Goal: Task Accomplishment & Management: Use online tool/utility

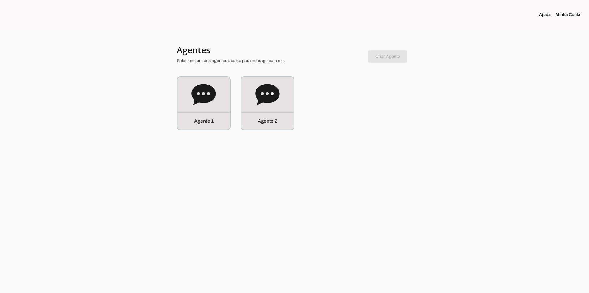
click at [211, 104] on icon at bounding box center [204, 94] width 25 height 25
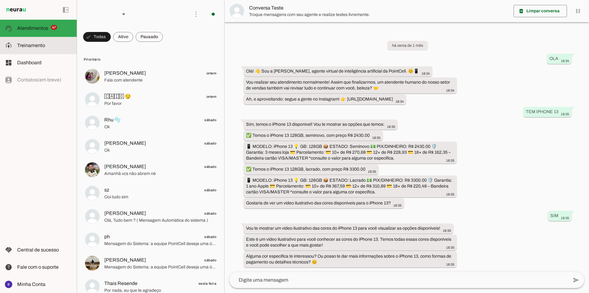
click at [32, 48] on slot at bounding box center [44, 45] width 55 height 7
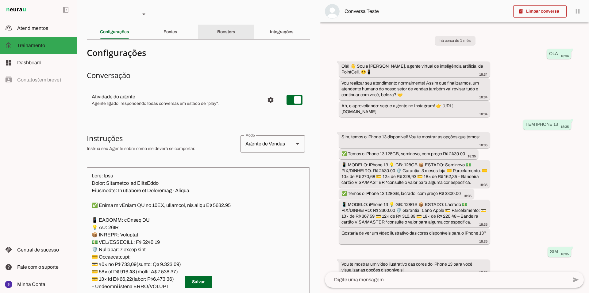
scroll to position [65, 0]
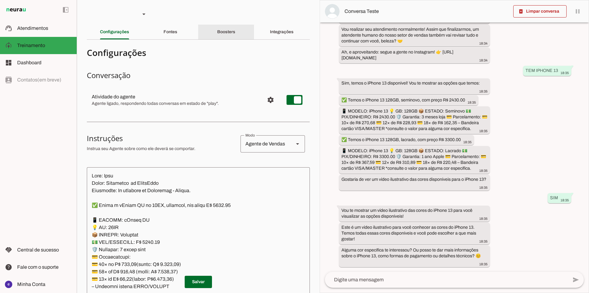
click at [217, 29] on div "Boosters" at bounding box center [226, 32] width 18 height 15
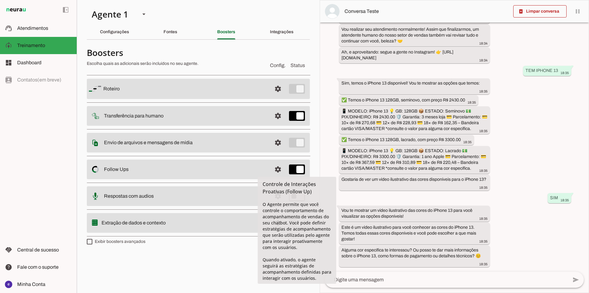
click at [275, 170] on span at bounding box center [278, 169] width 15 height 15
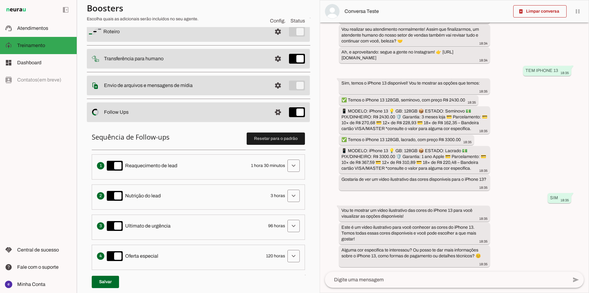
scroll to position [61, 0]
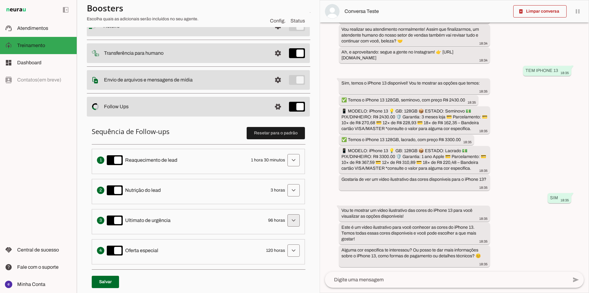
click at [287, 220] on span at bounding box center [293, 220] width 15 height 15
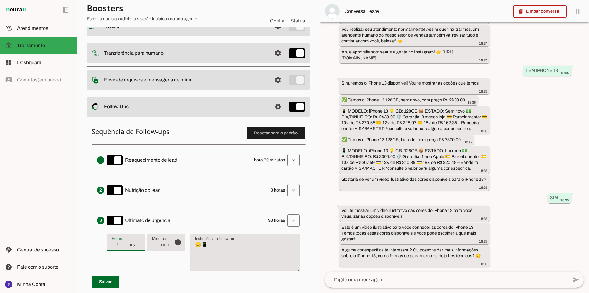
drag, startPoint x: 123, startPoint y: 243, endPoint x: 114, endPoint y: 246, distance: 9.0
type input "97"
type md-filled-text-field "97"
click at [114, 246] on input "97" at bounding box center [120, 244] width 16 height 7
type input "96"
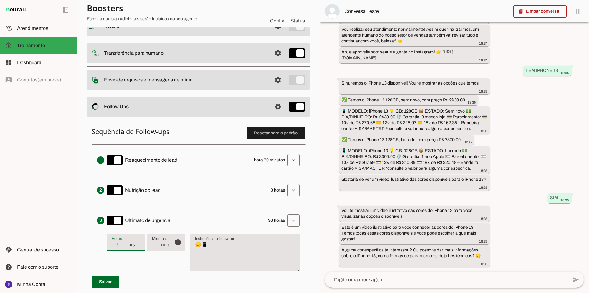
type md-filled-text-field "96"
click at [124, 246] on input "96" at bounding box center [120, 244] width 16 height 7
type input "95"
type md-filled-text-field "95"
click at [124, 246] on input "95" at bounding box center [120, 244] width 16 height 7
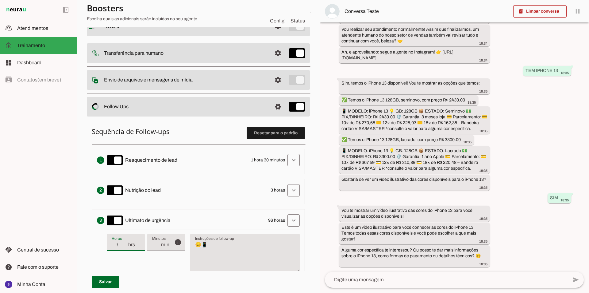
type input "94"
type md-filled-text-field "94"
click at [125, 246] on input "94" at bounding box center [120, 244] width 16 height 7
type input "93"
type md-filled-text-field "93"
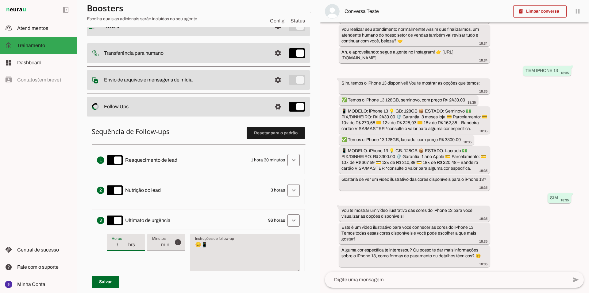
click at [125, 246] on input "93" at bounding box center [120, 244] width 16 height 7
type input "30"
type md-filled-text-field "30"
click at [125, 246] on input "30" at bounding box center [120, 244] width 16 height 7
type input "29"
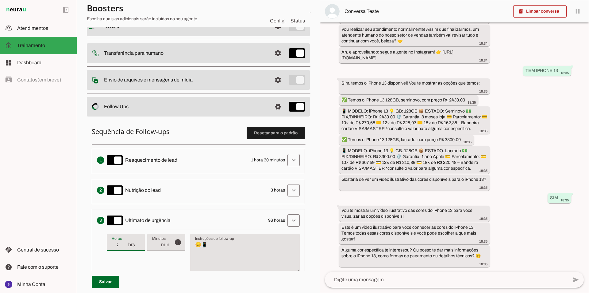
type md-filled-text-field "29"
click at [125, 246] on input "29" at bounding box center [120, 244] width 16 height 7
type input "28"
type md-filled-text-field "28"
click at [125, 246] on input "28" at bounding box center [120, 244] width 16 height 7
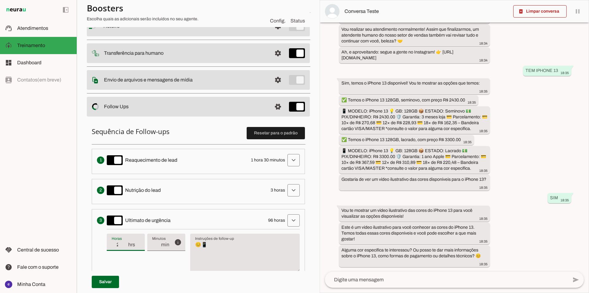
type input "27"
type md-filled-text-field "27"
click at [126, 246] on input "27" at bounding box center [120, 244] width 16 height 7
type input "26"
type md-filled-text-field "26"
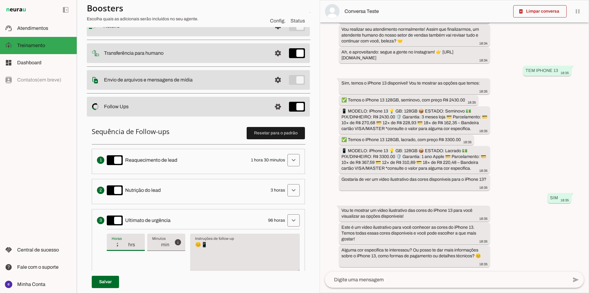
click at [126, 246] on input "26" at bounding box center [120, 244] width 16 height 7
type input "25"
type md-filled-text-field "25"
click at [126, 246] on input "25" at bounding box center [120, 244] width 16 height 7
type input "24"
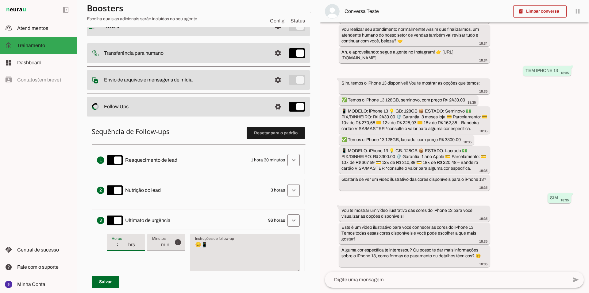
type md-filled-text-field "24"
click at [126, 246] on input "24" at bounding box center [120, 244] width 16 height 7
type input "23"
type md-filled-text-field "23"
click at [126, 246] on input "23" at bounding box center [120, 244] width 16 height 7
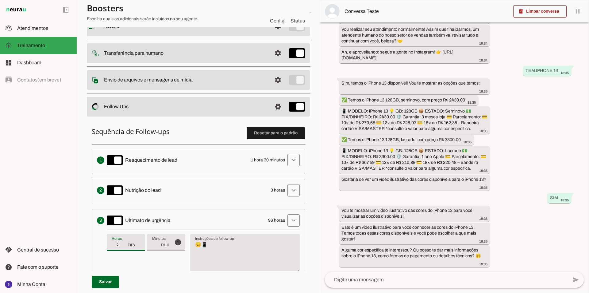
type input "24"
type md-filled-text-field "24"
click at [126, 243] on input "24" at bounding box center [120, 244] width 16 height 7
click at [112, 281] on span at bounding box center [105, 281] width 27 height 15
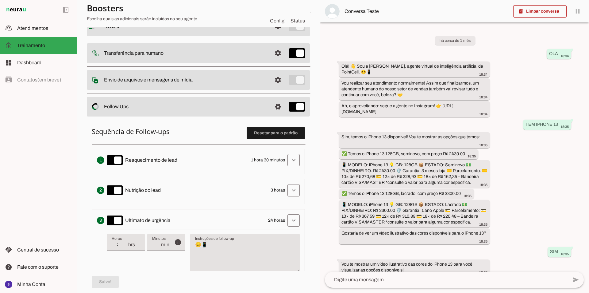
scroll to position [92, 0]
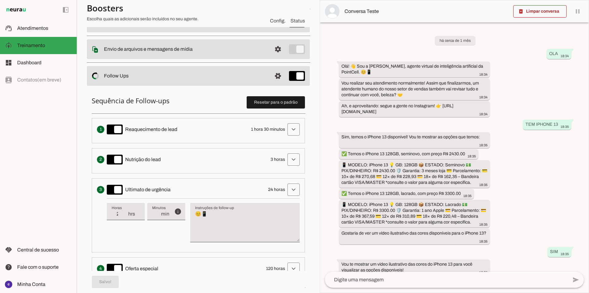
click at [218, 221] on textarea "😊📱" at bounding box center [245, 224] width 110 height 29
click at [212, 215] on textarea "😊📱" at bounding box center [245, 224] width 110 height 29
type textarea "😊"
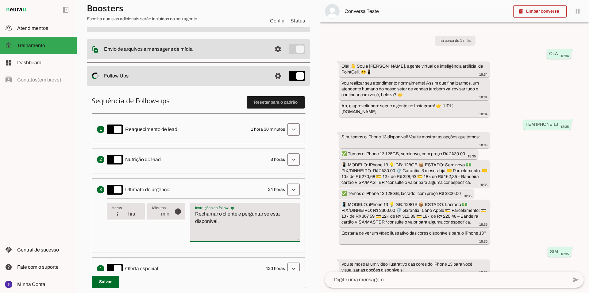
click at [171, 239] on div "info Tempo de atraso / inatividade O tempo de atraso é o tempo de inatividade d…" at bounding box center [203, 222] width 193 height 49
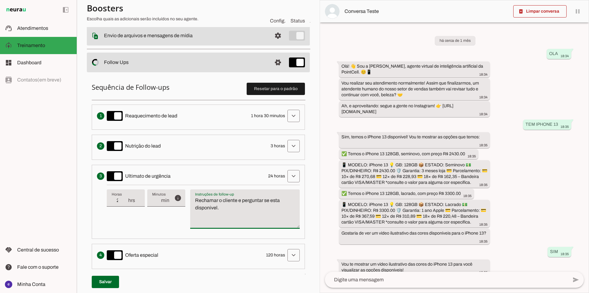
scroll to position [153, 0]
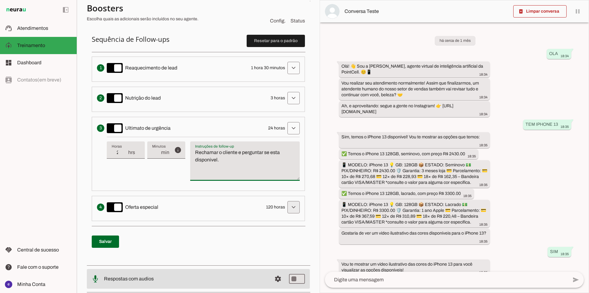
type textarea "Rechamar o cliente e perguntar se esta disponivel."
type md-filled-text-field "Rechamar o cliente e perguntar se esta disponivel."
click at [286, 204] on span at bounding box center [293, 207] width 15 height 15
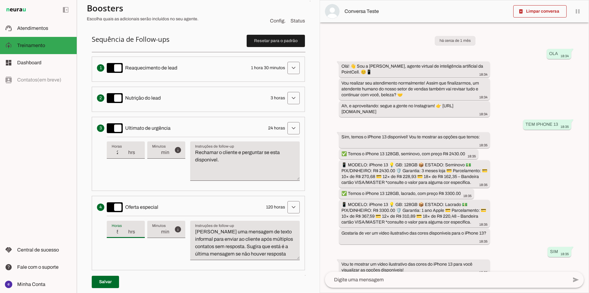
type input "50"
type md-filled-text-field "50"
click at [126, 233] on input "50" at bounding box center [120, 231] width 16 height 7
type input "43"
type md-filled-text-field "43"
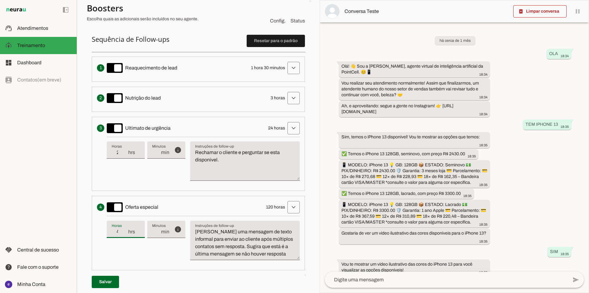
click at [124, 232] on input "43" at bounding box center [120, 231] width 16 height 7
type input "40"
type md-filled-text-field "40"
click at [124, 232] on input "40" at bounding box center [120, 231] width 16 height 7
type input "22"
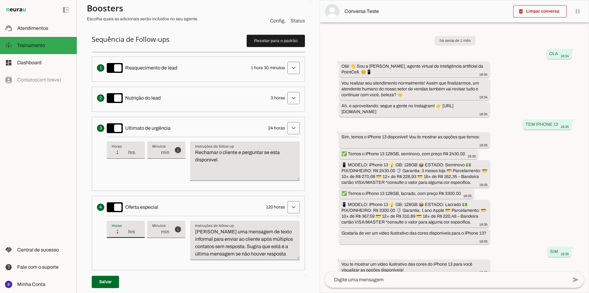
type md-filled-text-field "22"
click at [126, 233] on input "22" at bounding box center [120, 231] width 16 height 7
type input "23"
type md-filled-text-field "23"
click at [124, 229] on input "23" at bounding box center [120, 231] width 16 height 7
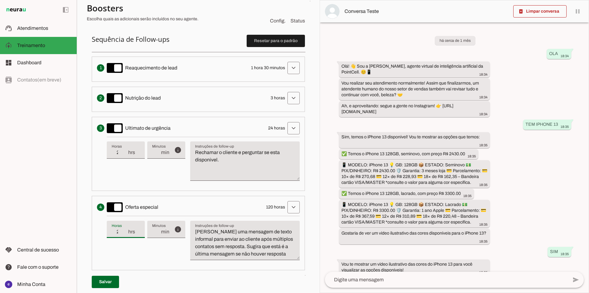
type input "24"
type md-filled-text-field "24"
click at [124, 229] on input "24" at bounding box center [120, 231] width 16 height 7
type input "25"
type md-filled-text-field "25"
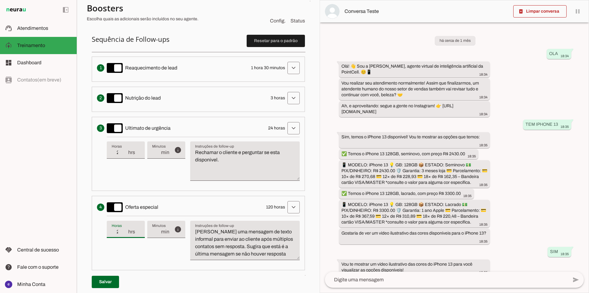
click at [124, 229] on input "25" at bounding box center [120, 231] width 16 height 7
type input "26"
type md-filled-text-field "26"
click at [124, 229] on input "26" at bounding box center [120, 231] width 16 height 7
type input "27"
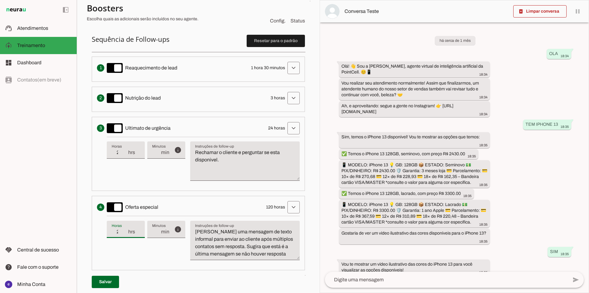
type md-filled-text-field "27"
click at [124, 229] on input "27" at bounding box center [120, 231] width 16 height 7
type input "28"
type md-filled-text-field "28"
click at [124, 229] on input "28" at bounding box center [120, 231] width 16 height 7
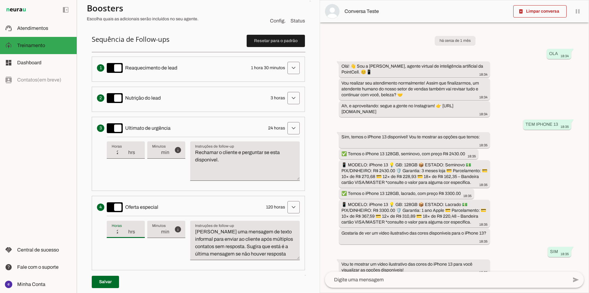
type input "29"
type md-filled-text-field "29"
click at [124, 229] on input "29" at bounding box center [120, 231] width 16 height 7
type input "30"
type md-filled-text-field "30"
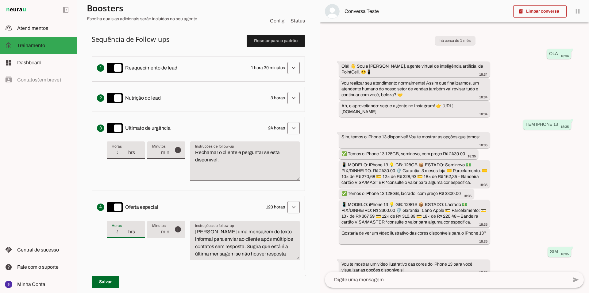
click at [124, 229] on input "30" at bounding box center [120, 231] width 16 height 7
click at [111, 280] on span at bounding box center [105, 281] width 27 height 15
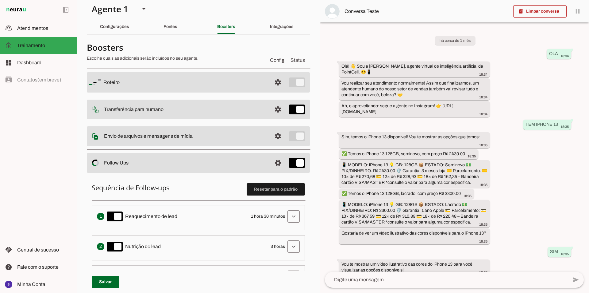
scroll to position [0, 0]
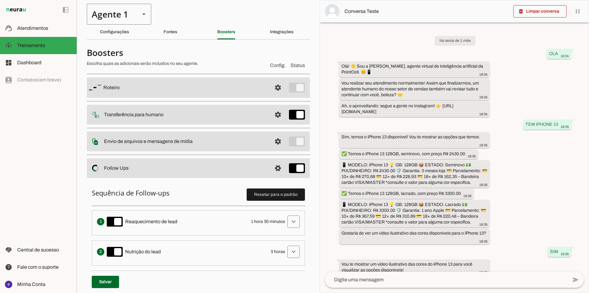
click at [111, 16] on div "Agente 1" at bounding box center [111, 14] width 48 height 21
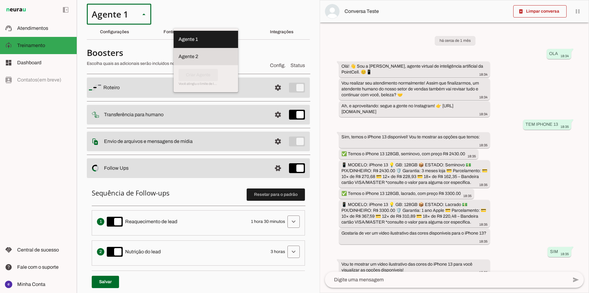
click at [179, 53] on slot at bounding box center [206, 56] width 55 height 7
type md-outlined-select "RuOCWl5a1vBOMK8Vzn98"
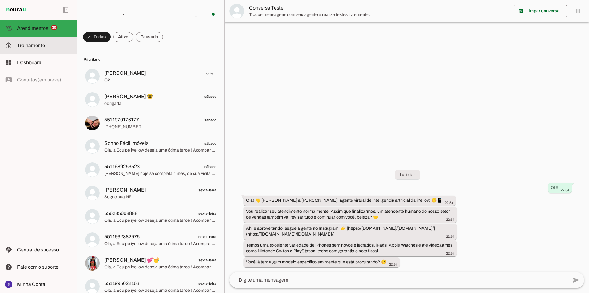
click at [57, 44] on slot at bounding box center [44, 45] width 55 height 7
type textarea "Lore: Ipsu Dolor: Sitametco ad eLitsed Doeiusmod: Te incididu ut Laboreetd - Ma…"
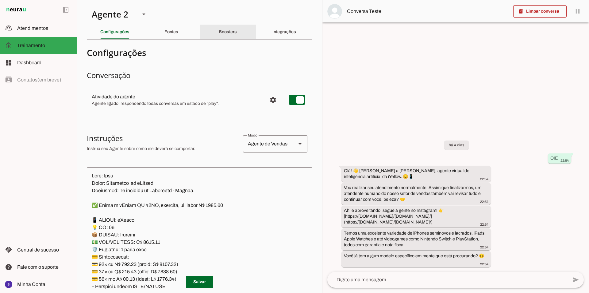
drag, startPoint x: 206, startPoint y: 31, endPoint x: 210, endPoint y: 37, distance: 7.4
click at [219, 32] on div "Boosters" at bounding box center [228, 32] width 18 height 15
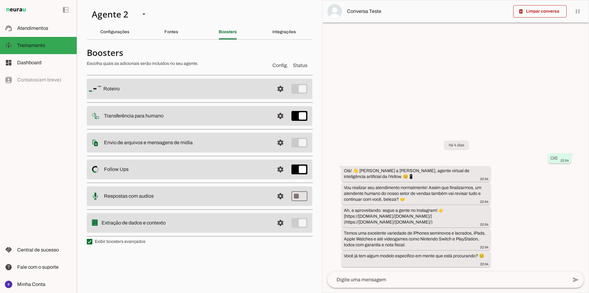
click at [273, 172] on md-item "settings Follow Ups Controle de Interações Proativas (Follow Up) O Agente permi…" at bounding box center [200, 169] width 226 height 20
click at [281, 171] on span at bounding box center [280, 169] width 15 height 15
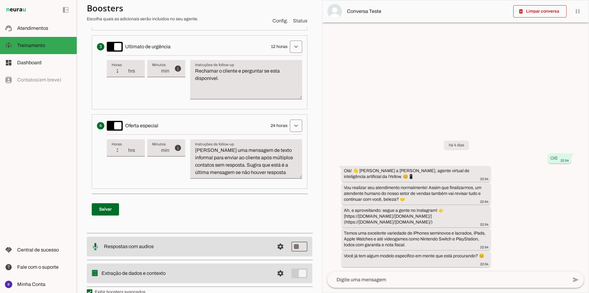
scroll to position [246, 0]
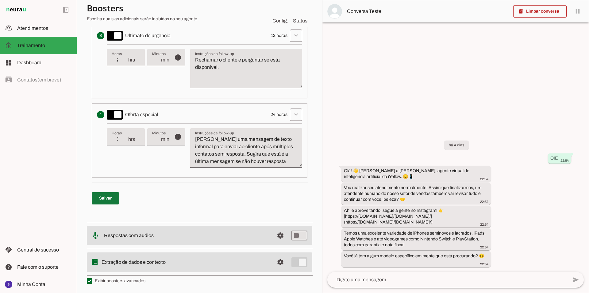
click at [108, 197] on span at bounding box center [105, 198] width 27 height 15
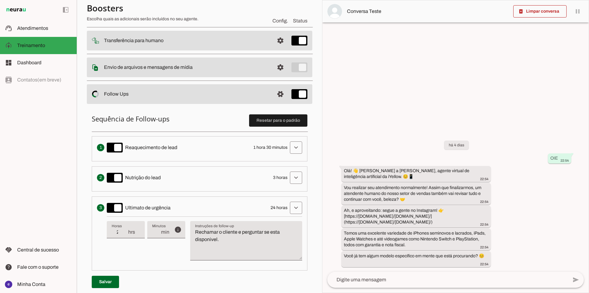
scroll to position [123, 0]
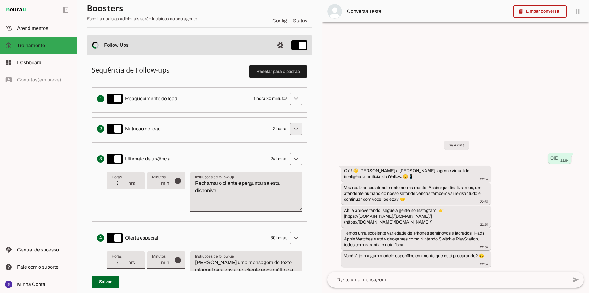
click at [292, 130] on span at bounding box center [296, 128] width 15 height 15
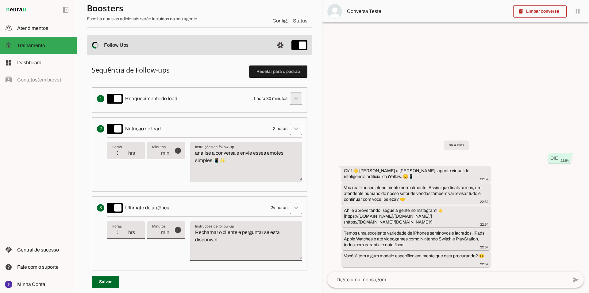
click at [289, 103] on span at bounding box center [296, 98] width 15 height 15
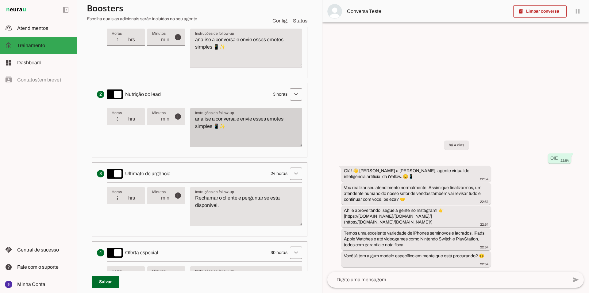
scroll to position [184, 0]
